Goal: Find specific page/section: Find specific page/section

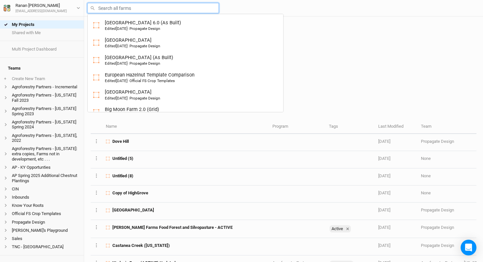
click at [128, 10] on input "text" at bounding box center [152, 8] width 131 height 10
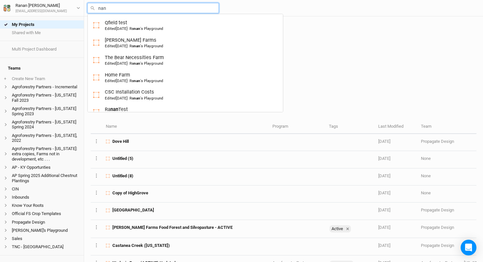
type input "nanc"
type input "[PERSON_NAME]'s Farm (Planting 25)"
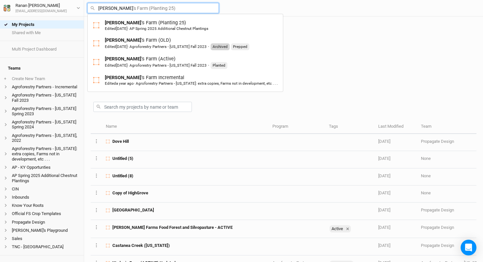
type input "[PERSON_NAME]'s Farm (Planting 25)"
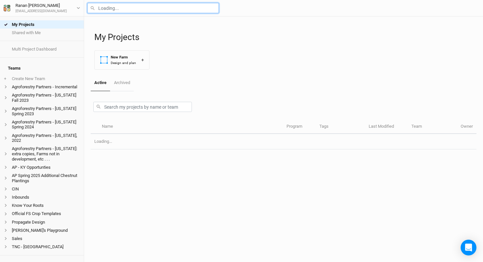
click at [121, 7] on input "text" at bounding box center [152, 8] width 131 height 10
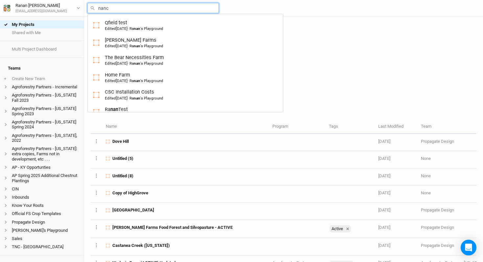
type input "[PERSON_NAME]"
type input "[PERSON_NAME]'s Farm (Planting 25)"
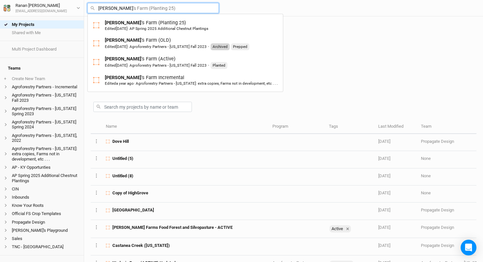
type input "[PERSON_NAME]'s Farm (Planting 25)"
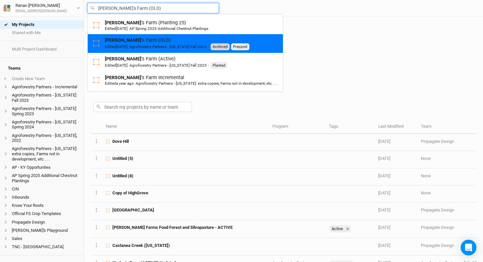
type input "[PERSON_NAME]'s Farm (Active)"
